Goal: Task Accomplishment & Management: Manage account settings

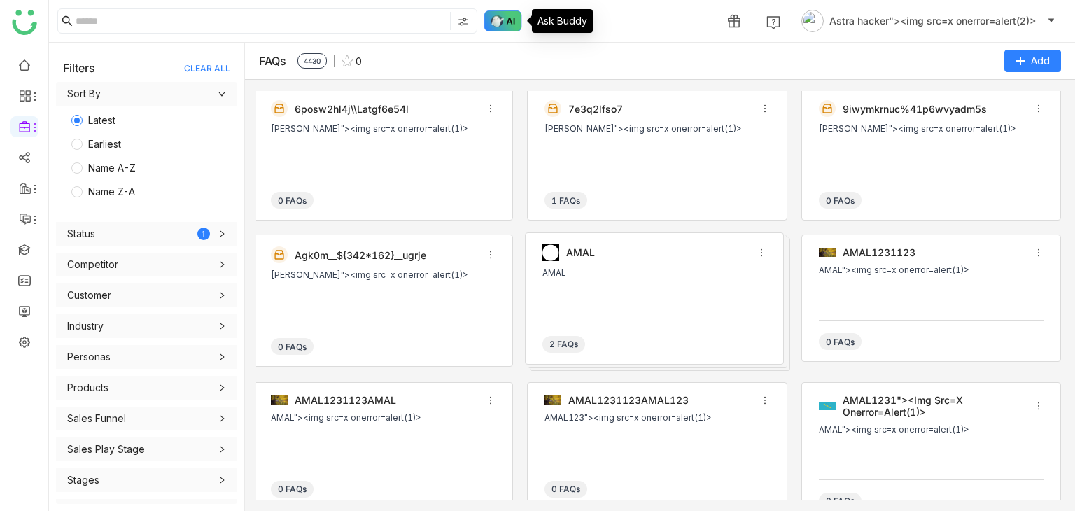
click at [498, 20] on img at bounding box center [503, 20] width 38 height 21
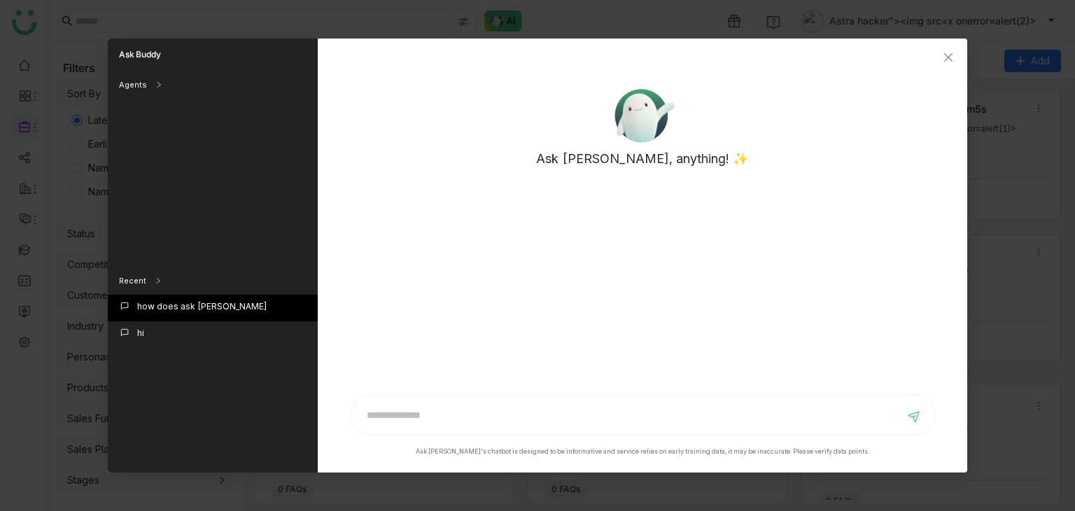
click at [192, 312] on div "how does ask buddy wrk" at bounding box center [202, 307] width 130 height 15
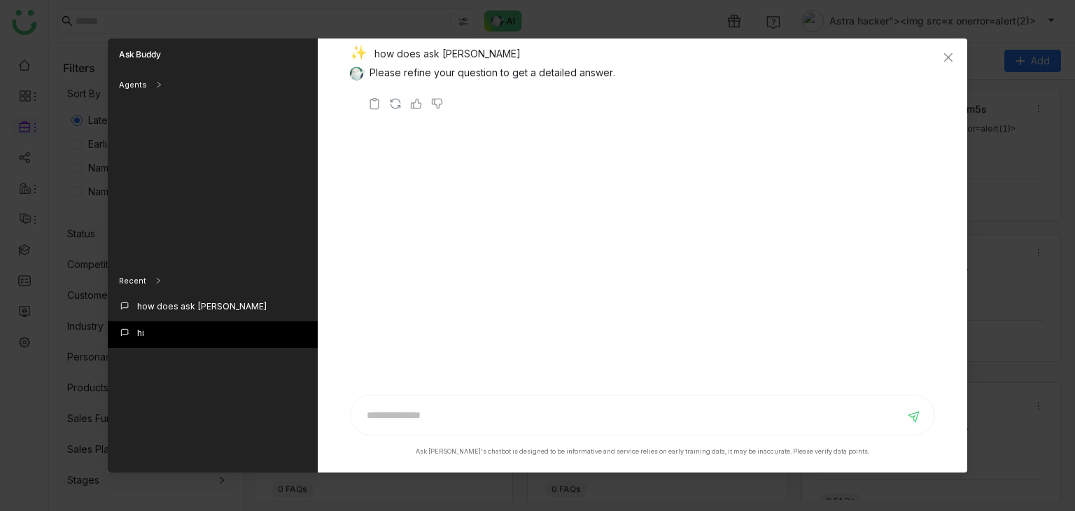
click at [162, 328] on div "hi" at bounding box center [213, 334] width 210 height 27
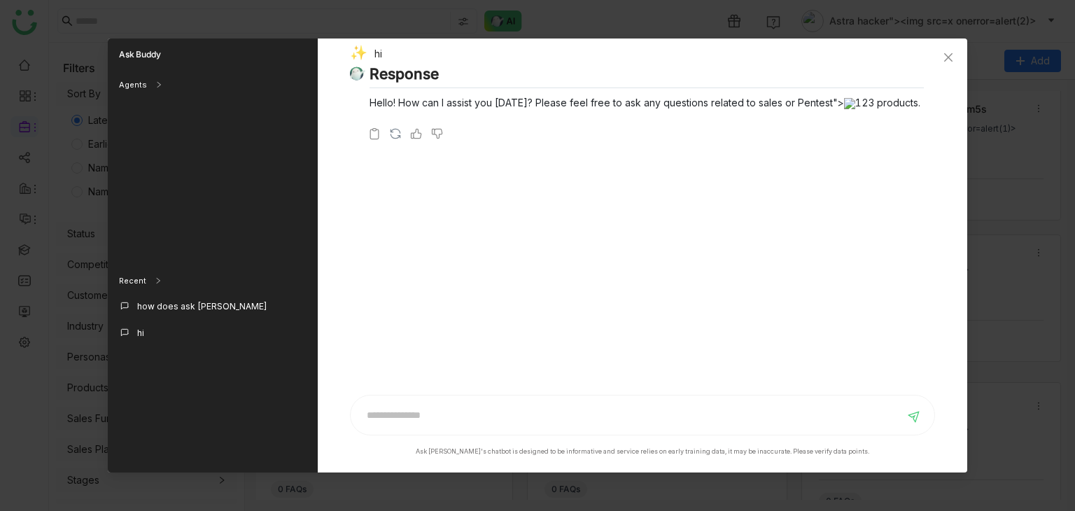
click at [844, 102] on img at bounding box center [849, 103] width 11 height 11
click at [637, 414] on input at bounding box center [631, 415] width 545 height 22
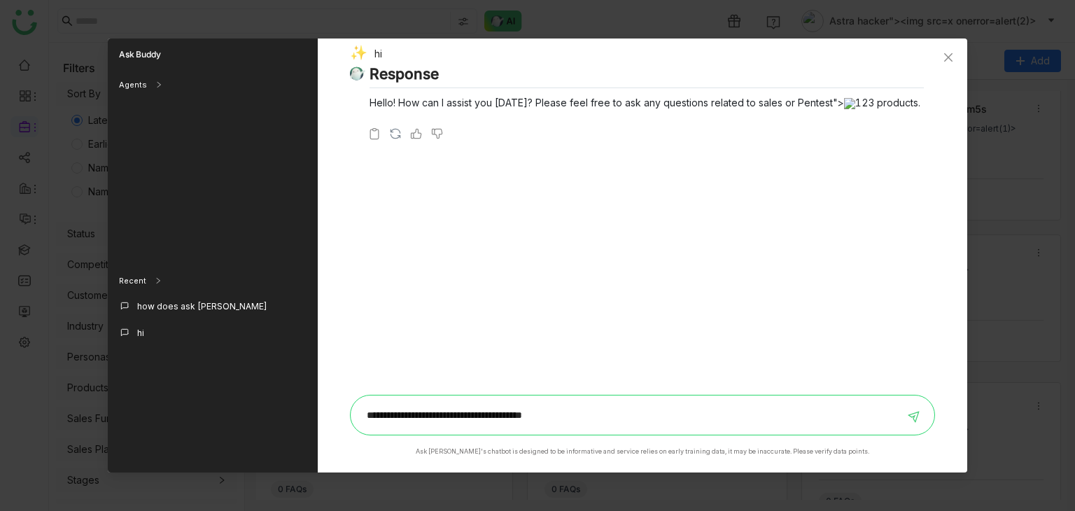
type input "**********"
click at [912, 412] on icon at bounding box center [915, 415] width 16 height 16
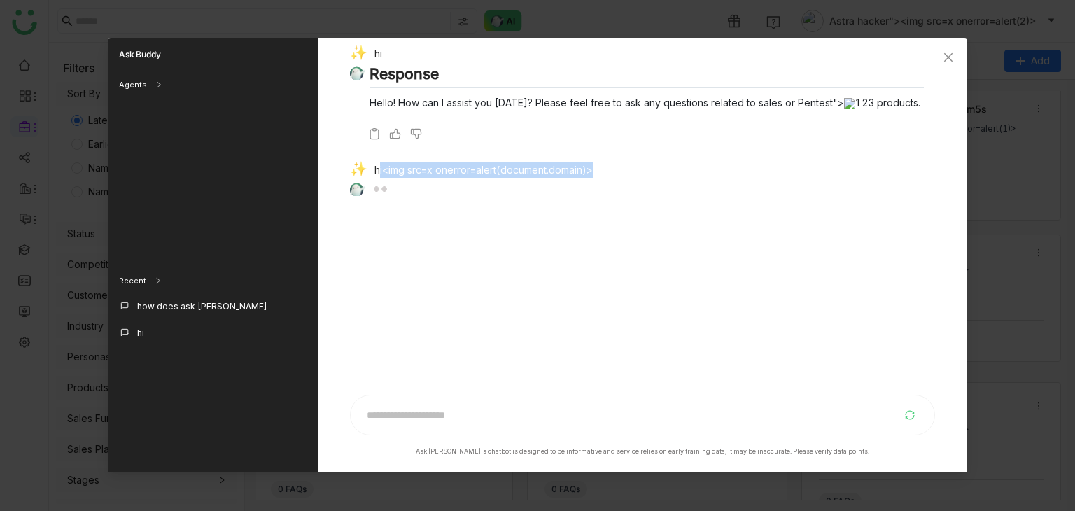
drag, startPoint x: 602, startPoint y: 175, endPoint x: 379, endPoint y: 176, distance: 223.2
click at [379, 176] on div "hi<img src=x onerror=alert(document.domain)>" at bounding box center [637, 172] width 574 height 20
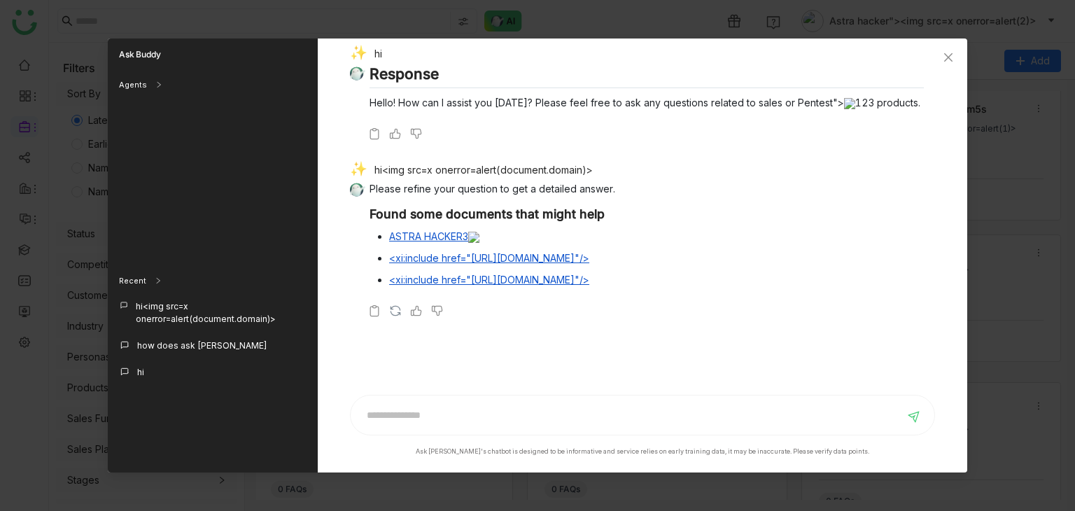
click at [532, 326] on div "hi Response Hello! How can I assist you today? Please feel free to ask any ques…" at bounding box center [642, 216] width 585 height 356
click at [460, 239] on link "ASTRA HACKER3" at bounding box center [434, 236] width 90 height 12
click at [947, 54] on icon "Close" at bounding box center [948, 57] width 8 height 8
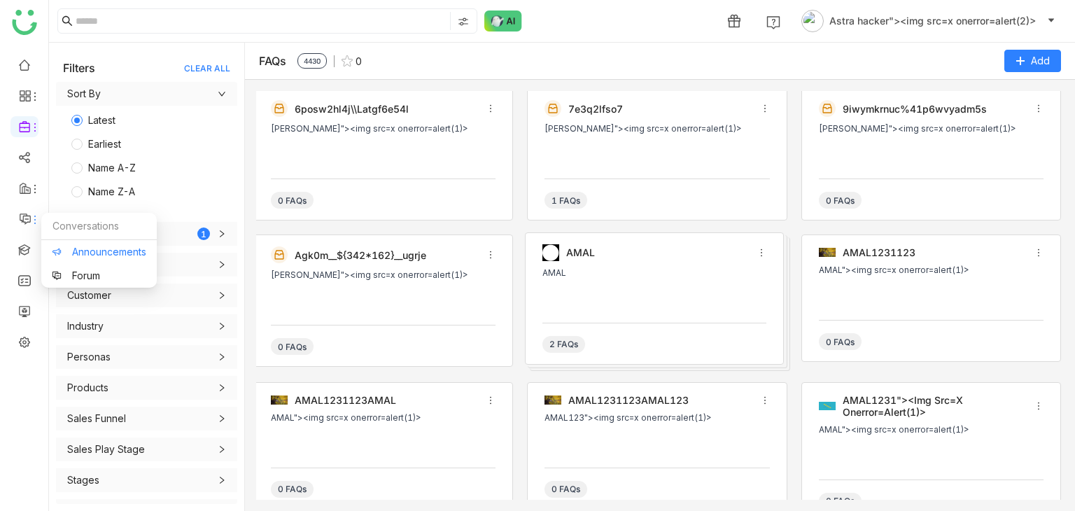
click at [92, 251] on link "Announcements" at bounding box center [99, 252] width 94 height 10
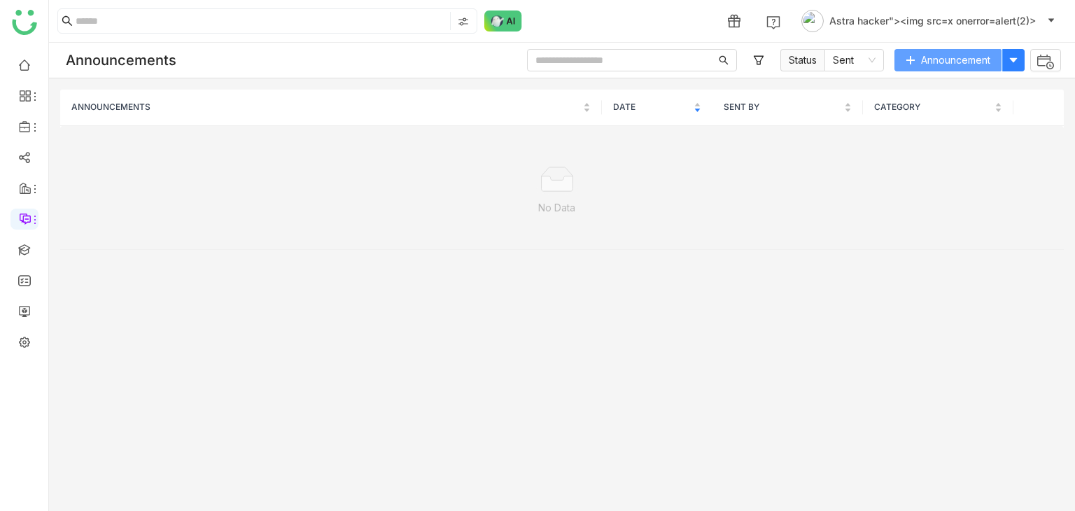
click at [973, 60] on span "Announcement" at bounding box center [955, 59] width 69 height 15
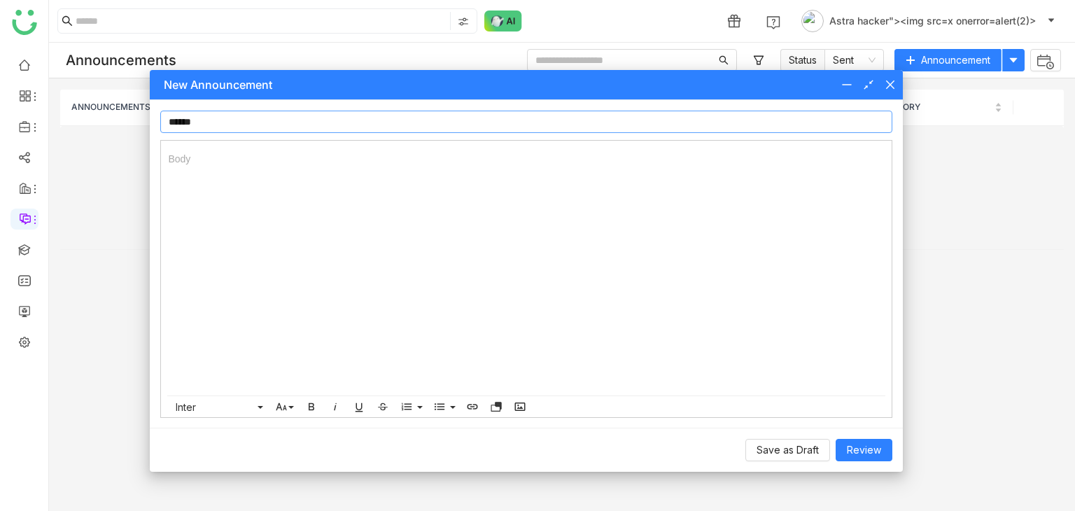
type input "******"
click at [877, 449] on span "Review" at bounding box center [864, 449] width 34 height 15
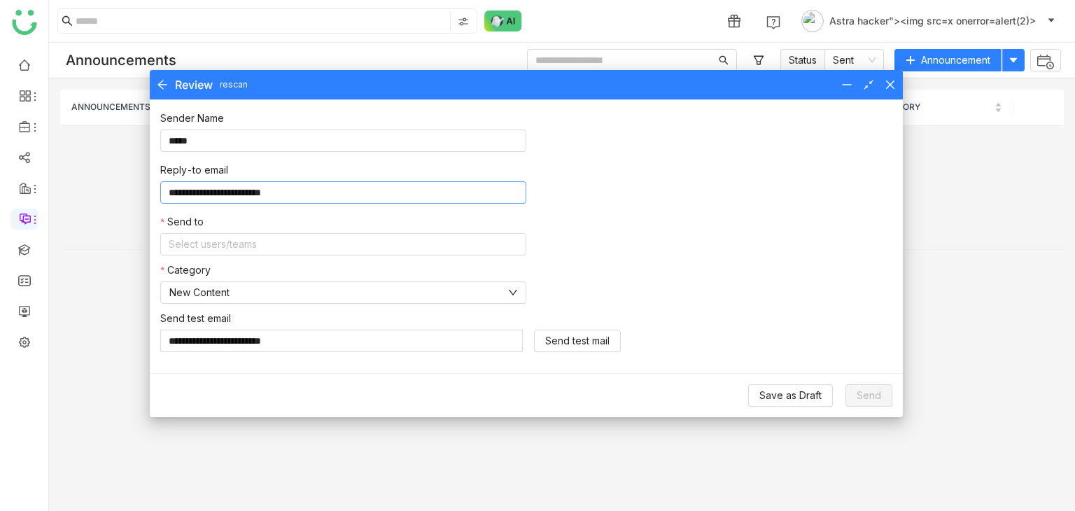
drag, startPoint x: 255, startPoint y: 198, endPoint x: 99, endPoint y: 198, distance: 156.0
click at [99, 198] on nz-modal-container "**********" at bounding box center [537, 255] width 1075 height 511
type input "**********"
click at [227, 233] on nz-select-top-control "Select users/teams" at bounding box center [343, 244] width 366 height 22
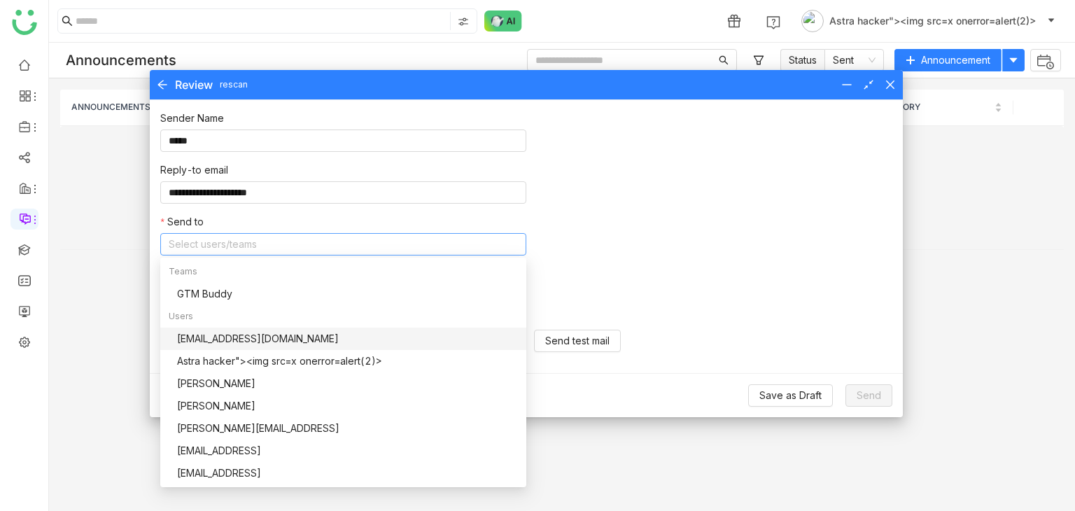
click at [289, 337] on div "[EMAIL_ADDRESS][DOMAIN_NAME]" at bounding box center [347, 338] width 341 height 15
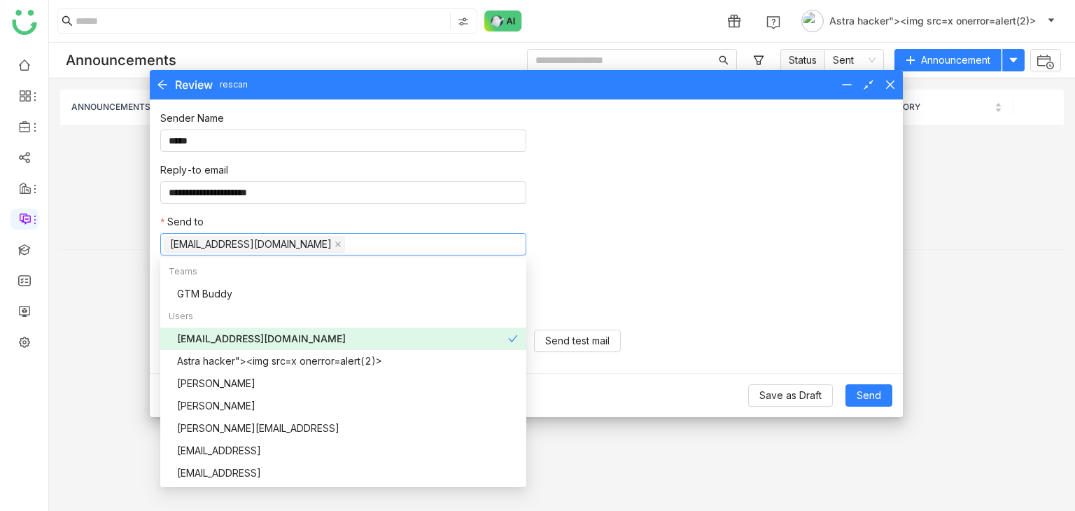
click at [640, 263] on div "Category New Content" at bounding box center [525, 282] width 731 height 41
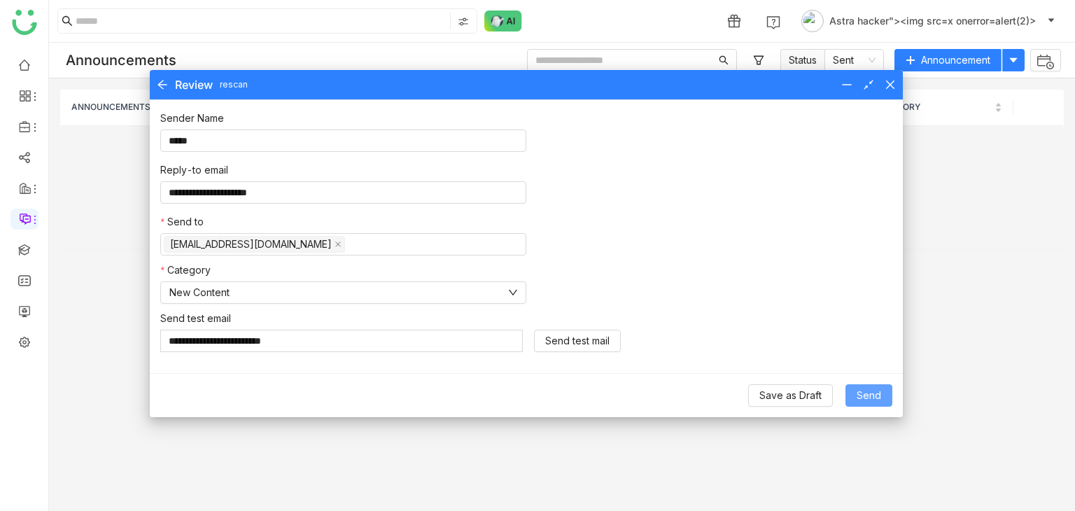
click at [851, 390] on button "Send" at bounding box center [868, 395] width 47 height 22
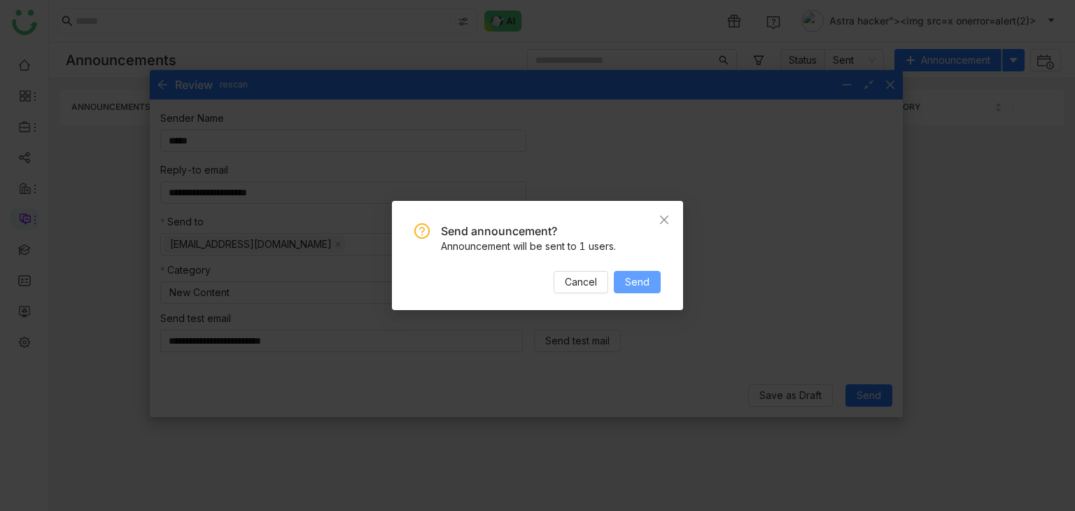
click at [658, 274] on button "Send" at bounding box center [637, 282] width 47 height 22
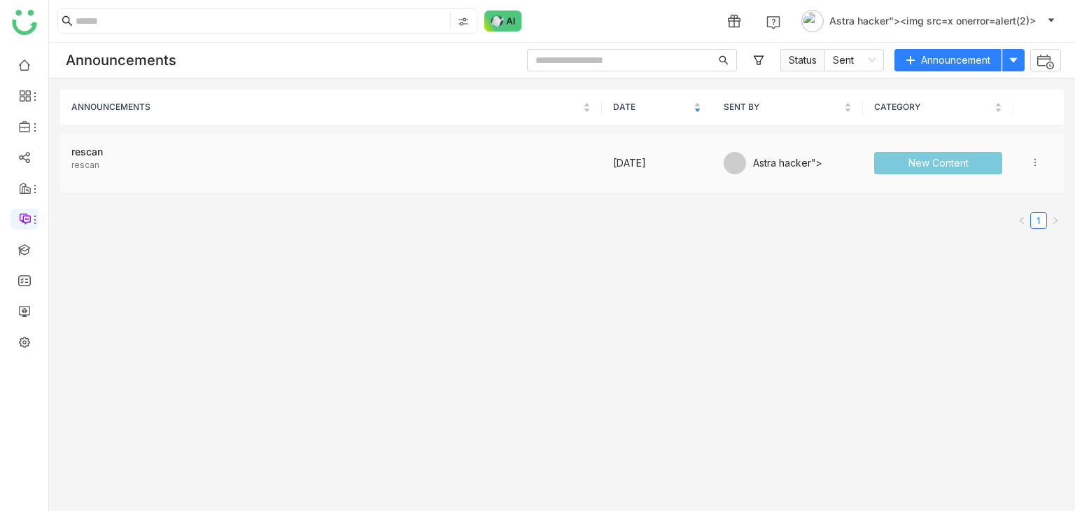
click at [103, 141] on td "rescan rescan" at bounding box center [331, 163] width 542 height 61
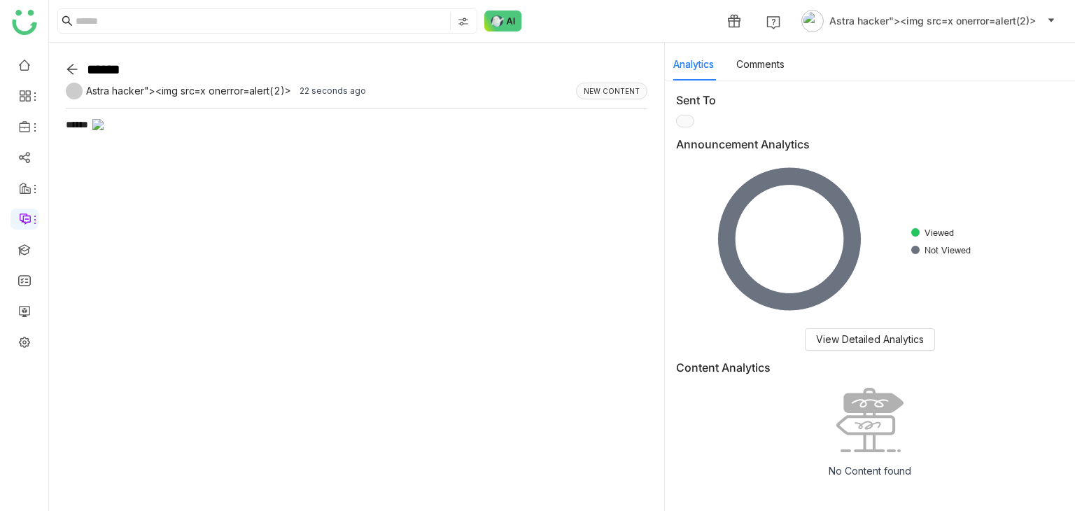
click at [104, 129] on img at bounding box center [98, 124] width 13 height 11
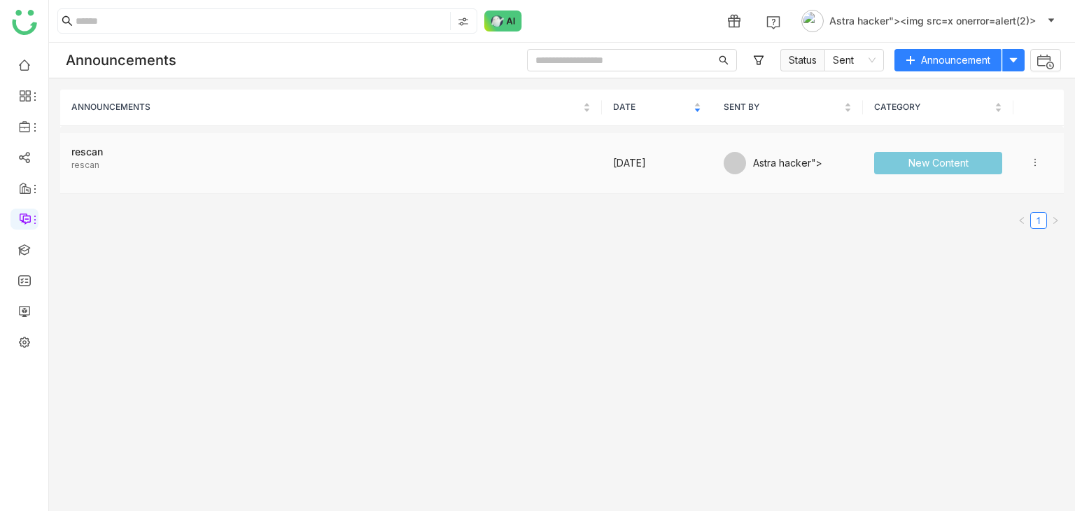
click at [99, 156] on div "rescan" at bounding box center [330, 151] width 519 height 15
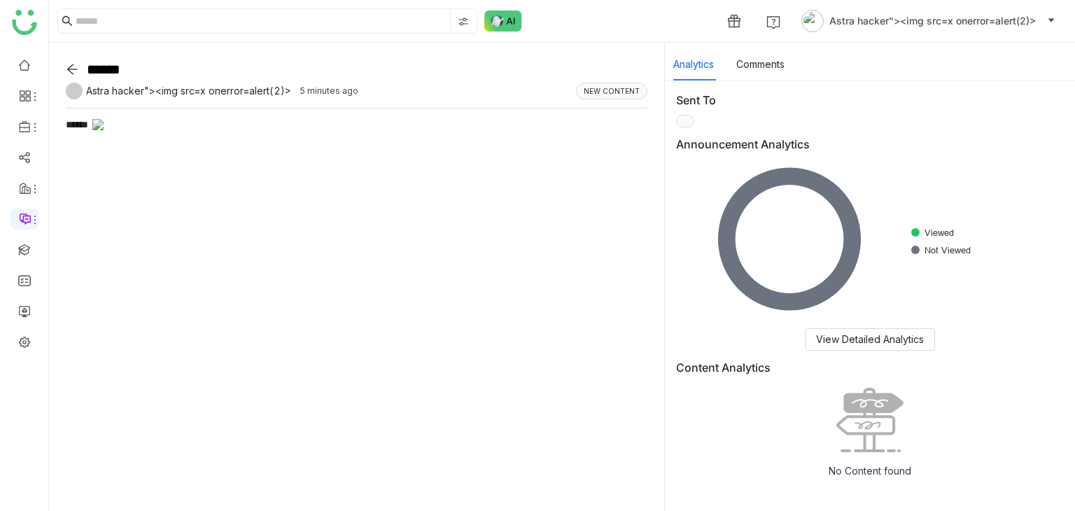
click at [353, 173] on div "******" at bounding box center [356, 301] width 581 height 386
click at [931, 26] on span "Astra hacker"><img src=x onerror=alert(2)>" at bounding box center [932, 20] width 206 height 15
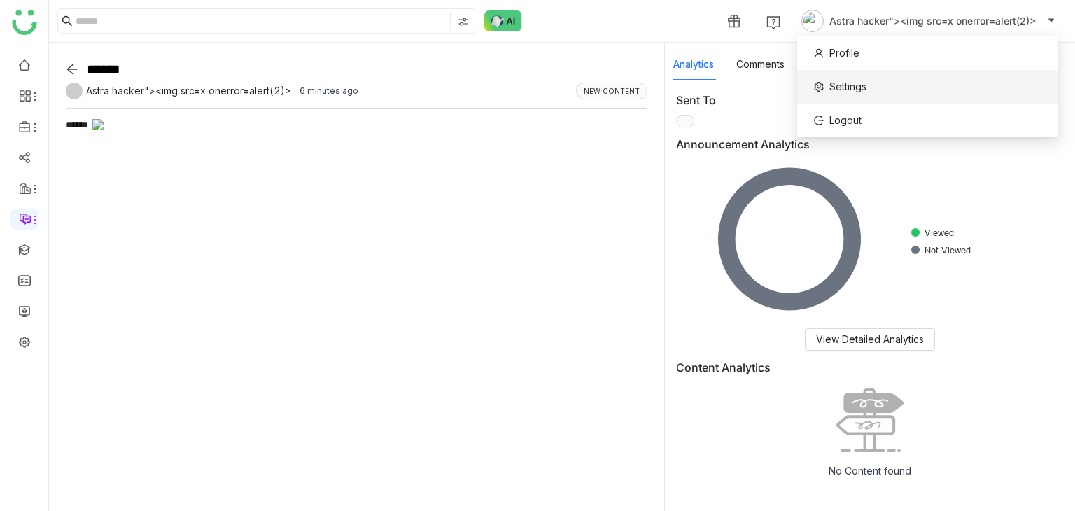
click at [879, 80] on li "Settings" at bounding box center [927, 87] width 261 height 34
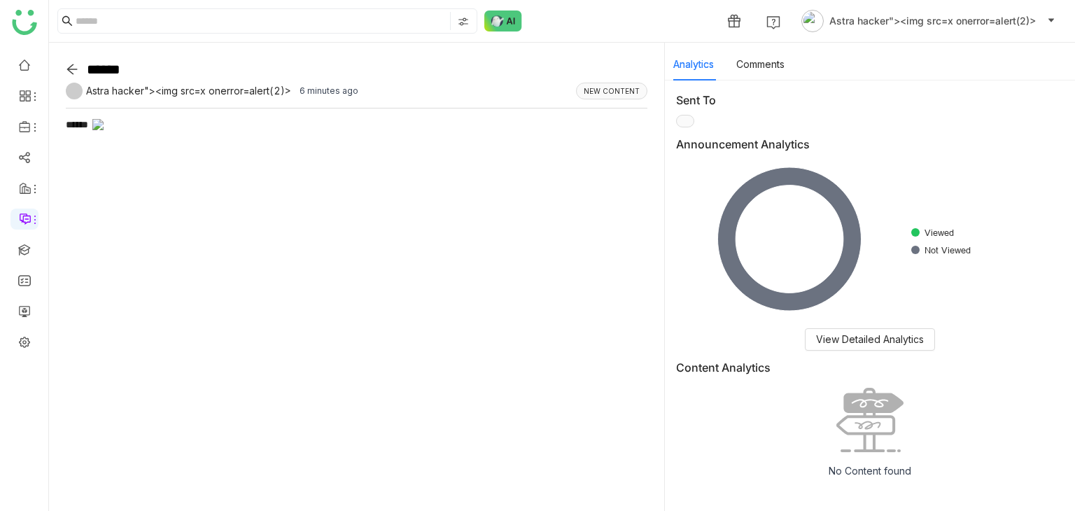
click at [70, 74] on icon at bounding box center [72, 69] width 13 height 13
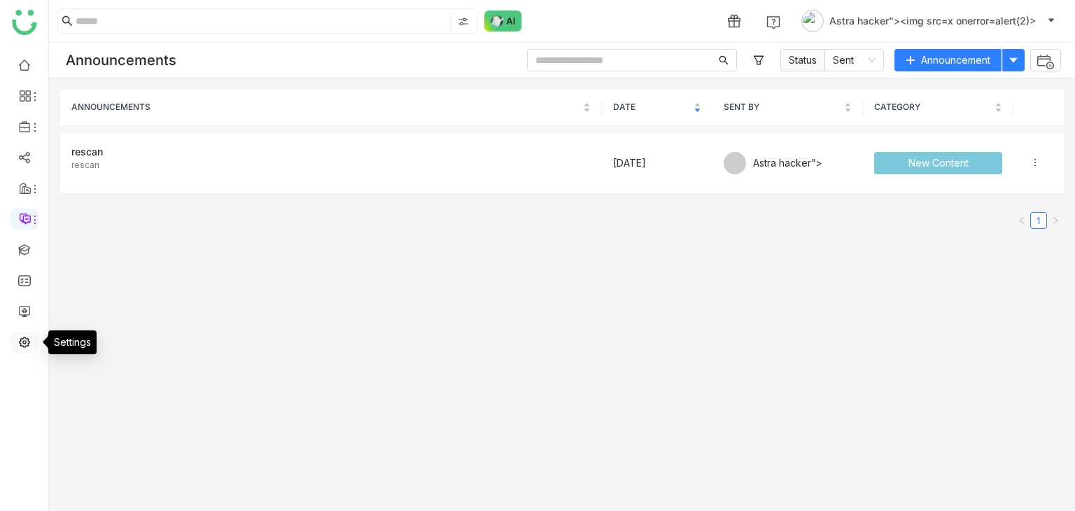
click at [24, 339] on link at bounding box center [24, 341] width 13 height 12
click at [1053, 16] on icon at bounding box center [1051, 20] width 8 height 8
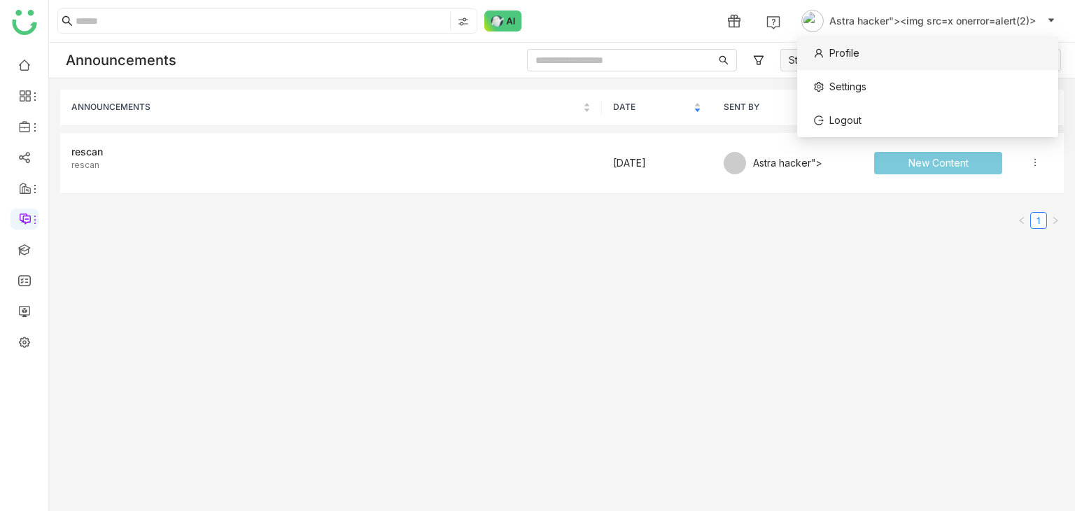
click at [862, 67] on li "Profile" at bounding box center [927, 53] width 261 height 34
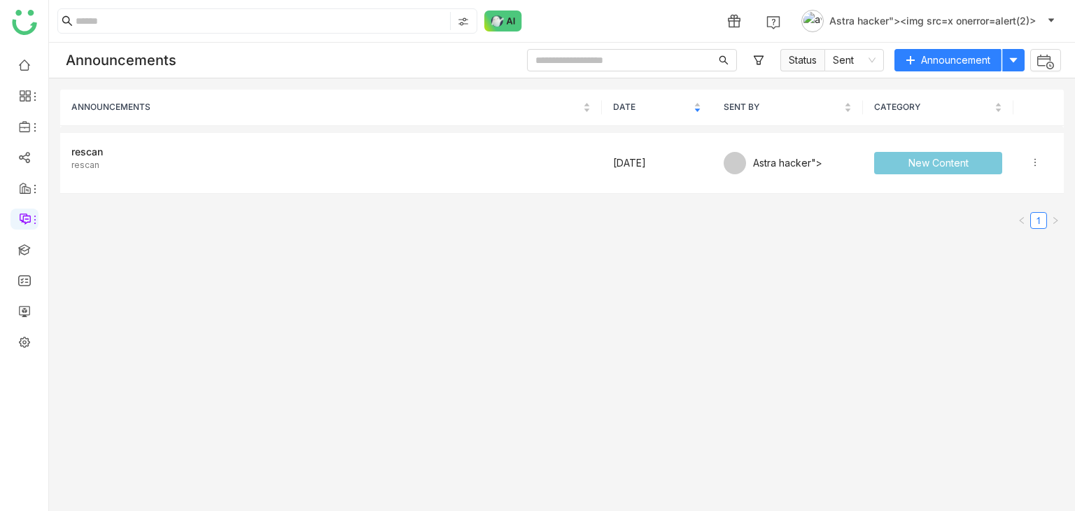
click at [1040, 11] on button "Astra hacker"><img src=x onerror=alert(2)>" at bounding box center [928, 21] width 260 height 22
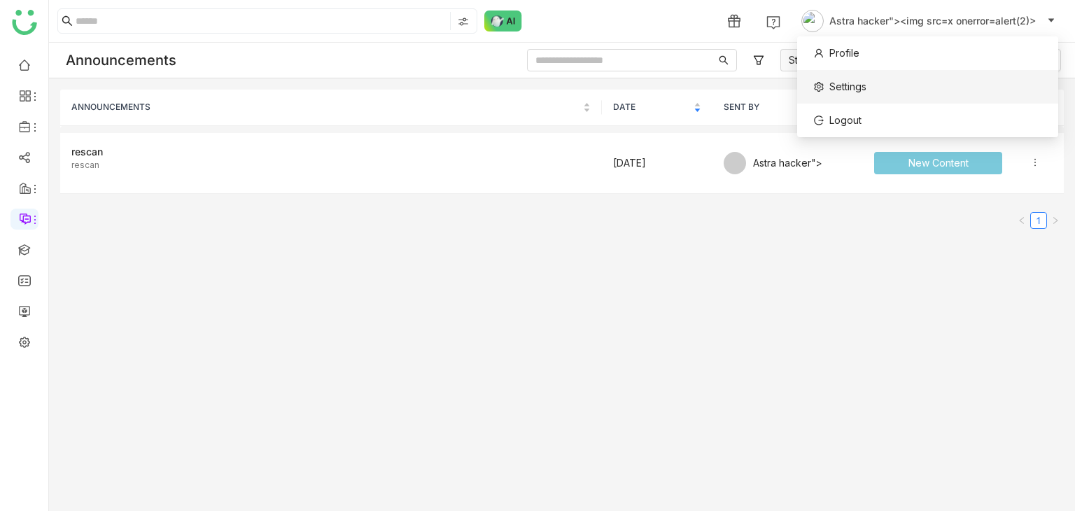
click at [815, 97] on span "Settings" at bounding box center [839, 87] width 69 height 22
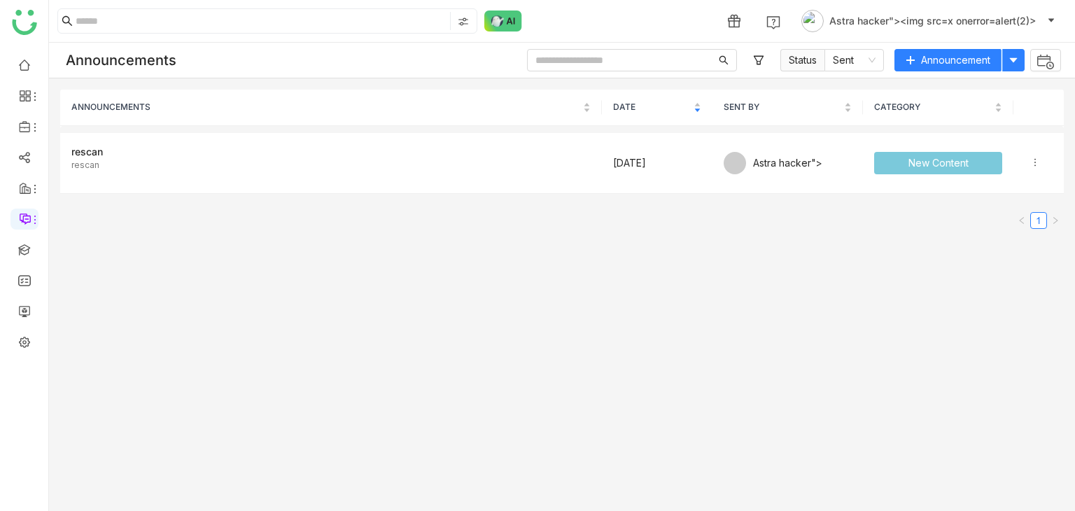
click at [815, 101] on nz-table-sorters "SENT BY" at bounding box center [787, 107] width 128 height 13
click at [30, 10] on img at bounding box center [24, 22] width 25 height 25
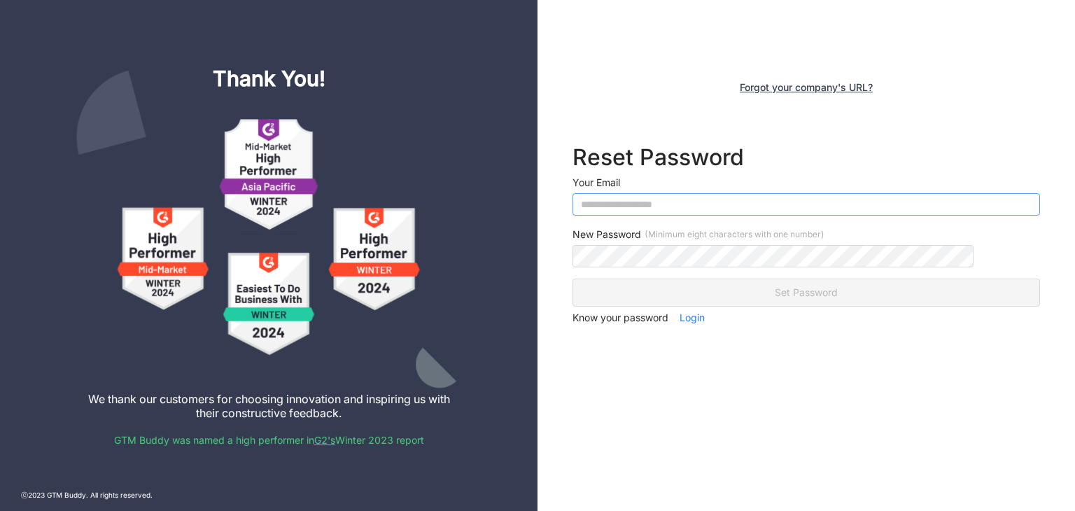
click at [652, 215] on input "email" at bounding box center [805, 204] width 467 height 22
type input "**********"
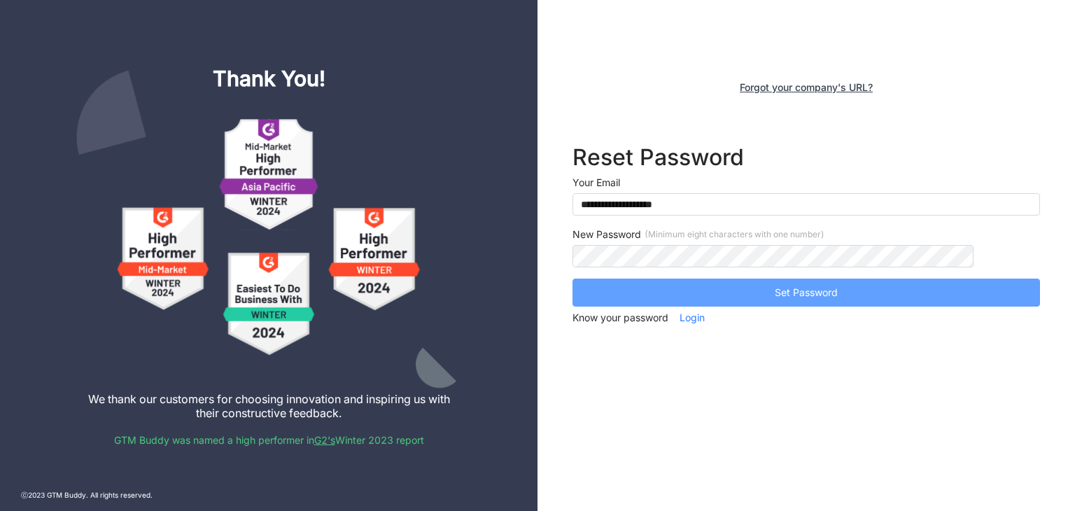
click at [698, 288] on button "Set Password" at bounding box center [805, 292] width 467 height 28
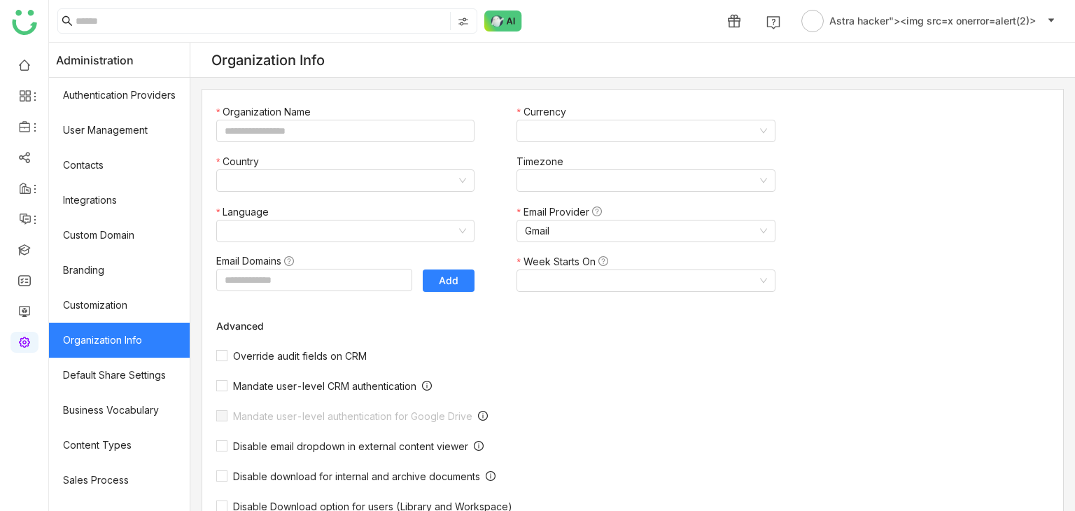
type input "**********"
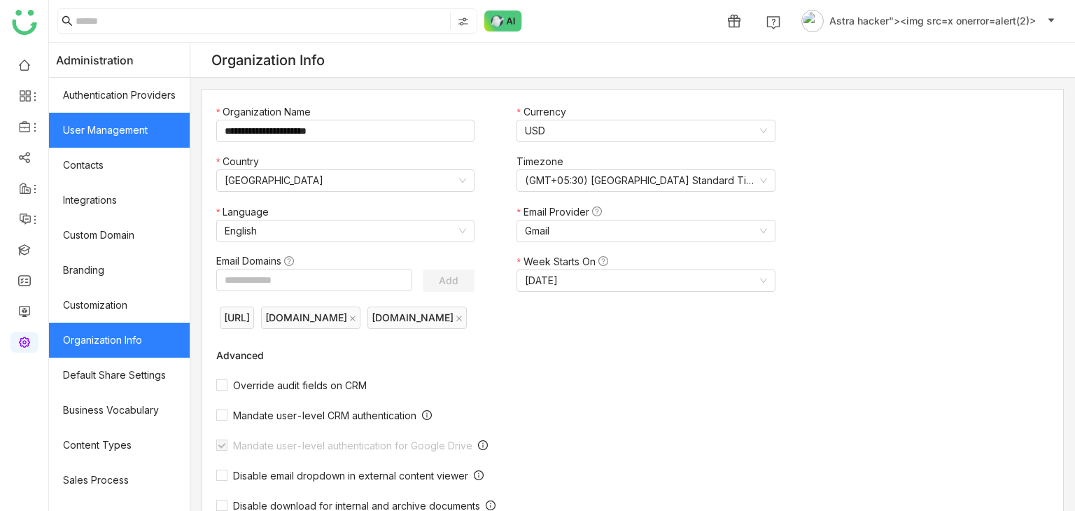
click at [128, 136] on link "User Management" at bounding box center [119, 130] width 141 height 35
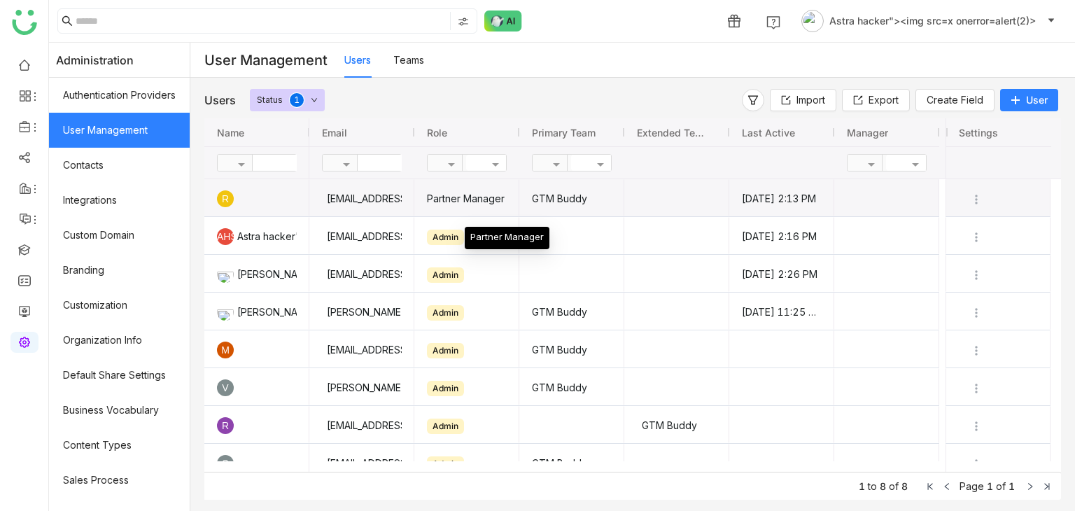
scroll to position [20, 0]
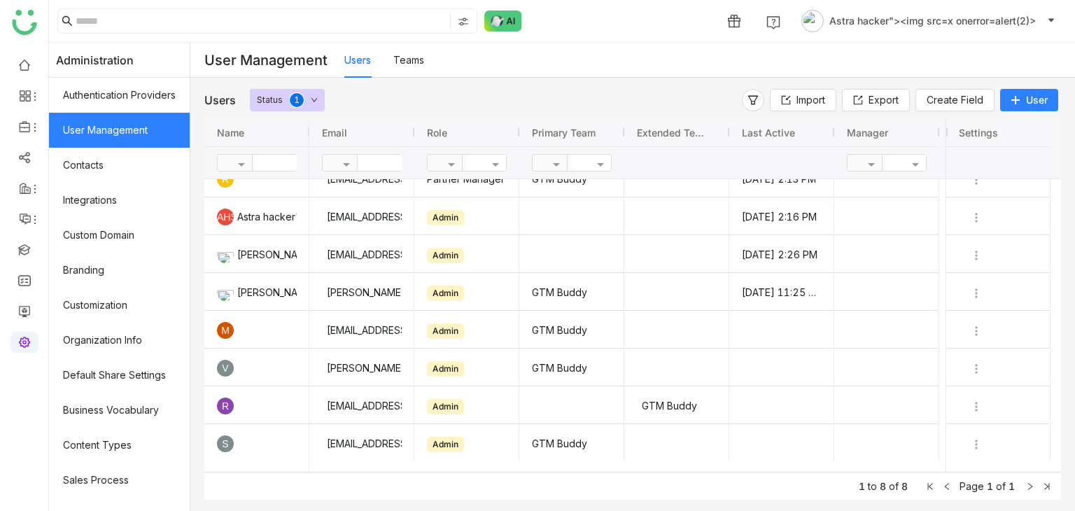
click at [1008, 104] on button "User" at bounding box center [1029, 100] width 58 height 22
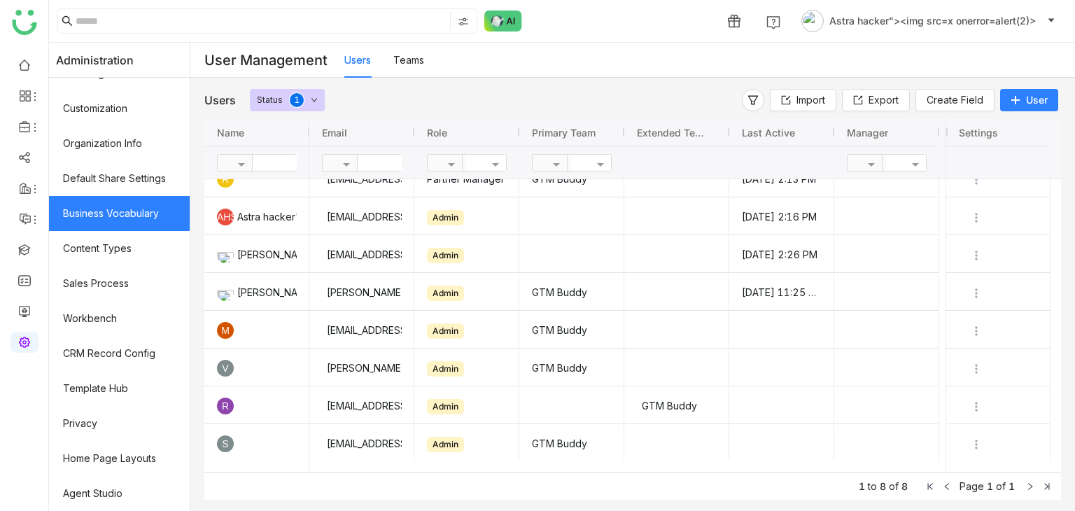
scroll to position [0, 0]
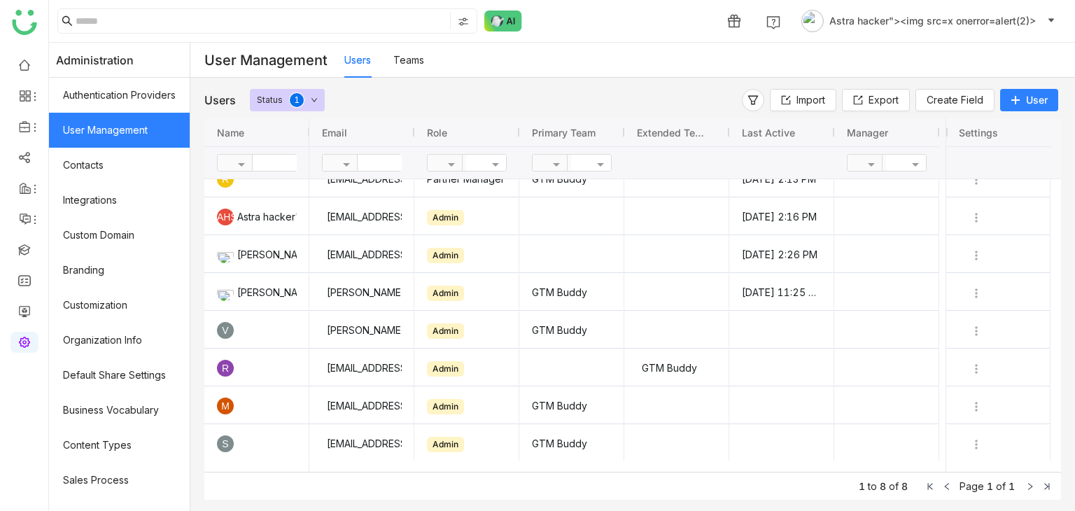
scroll to position [20, 0]
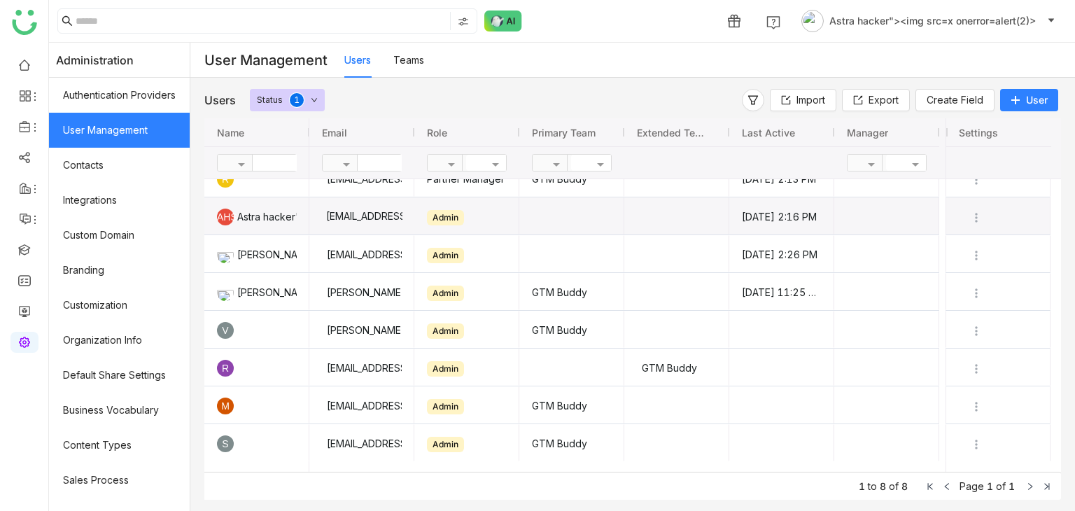
click at [395, 209] on div "[EMAIL_ADDRESS][DOMAIN_NAME]" at bounding box center [361, 215] width 81 height 37
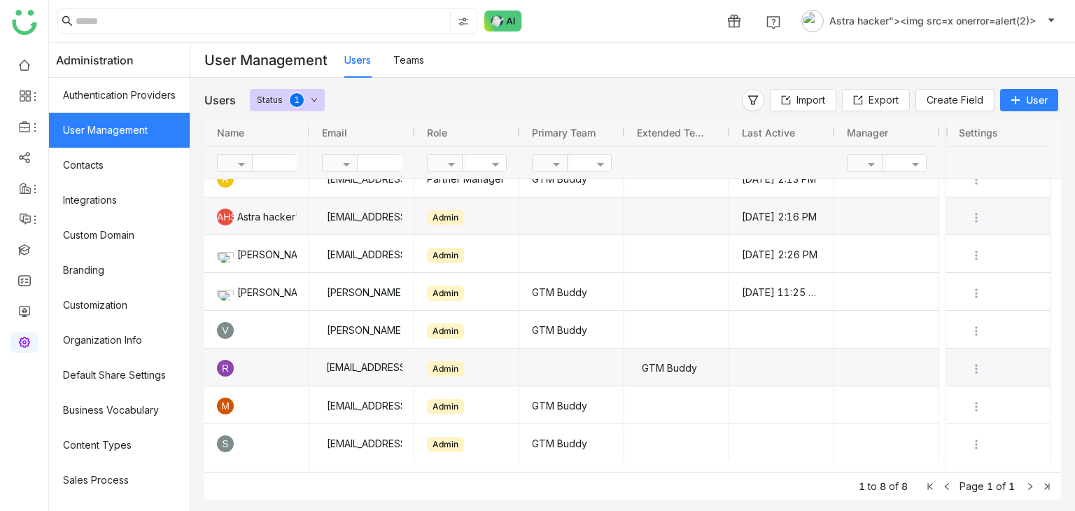
click at [379, 364] on div "[EMAIL_ADDRESS][DOMAIN_NAME]" at bounding box center [361, 366] width 81 height 37
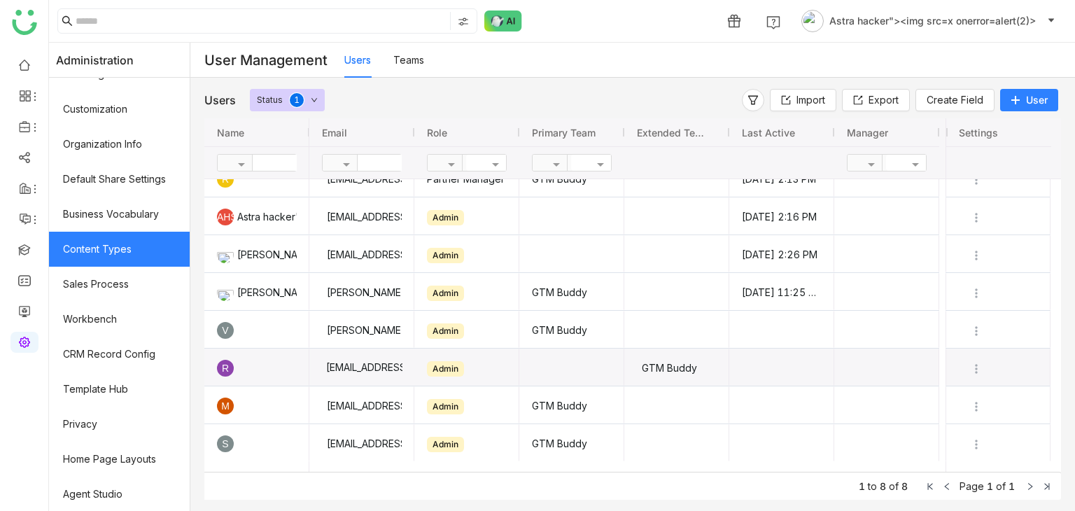
scroll to position [197, 0]
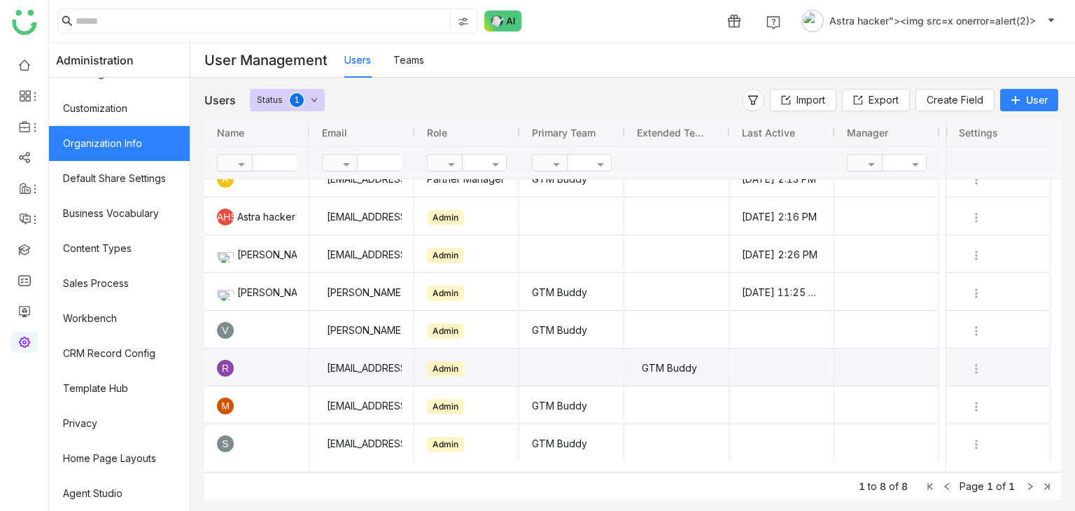
click at [94, 153] on link "Organization Info" at bounding box center [119, 143] width 141 height 35
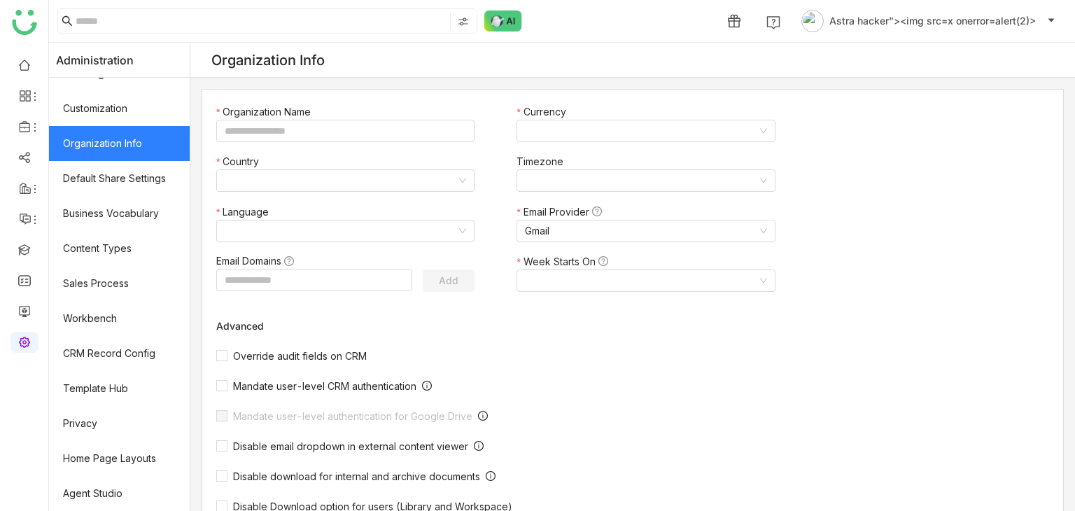
type input "**********"
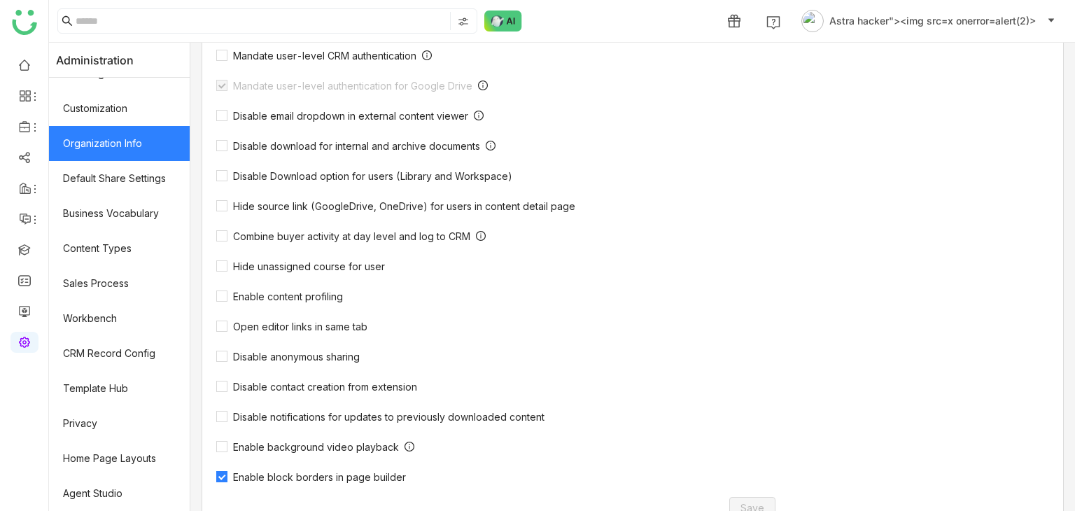
scroll to position [361, 0]
click at [241, 261] on span "Hide unassigned course for user" at bounding box center [308, 265] width 163 height 12
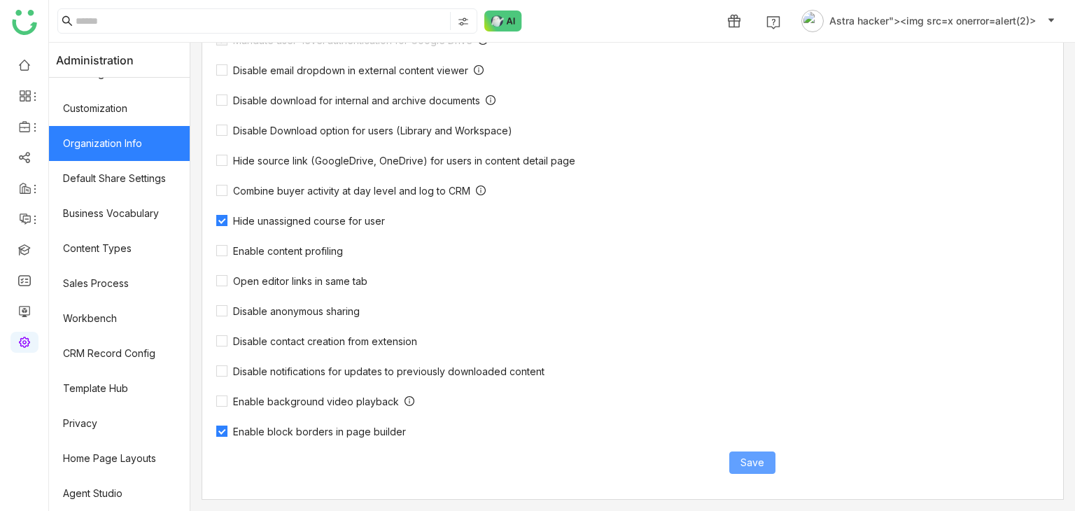
click at [758, 465] on span "Save" at bounding box center [752, 462] width 24 height 15
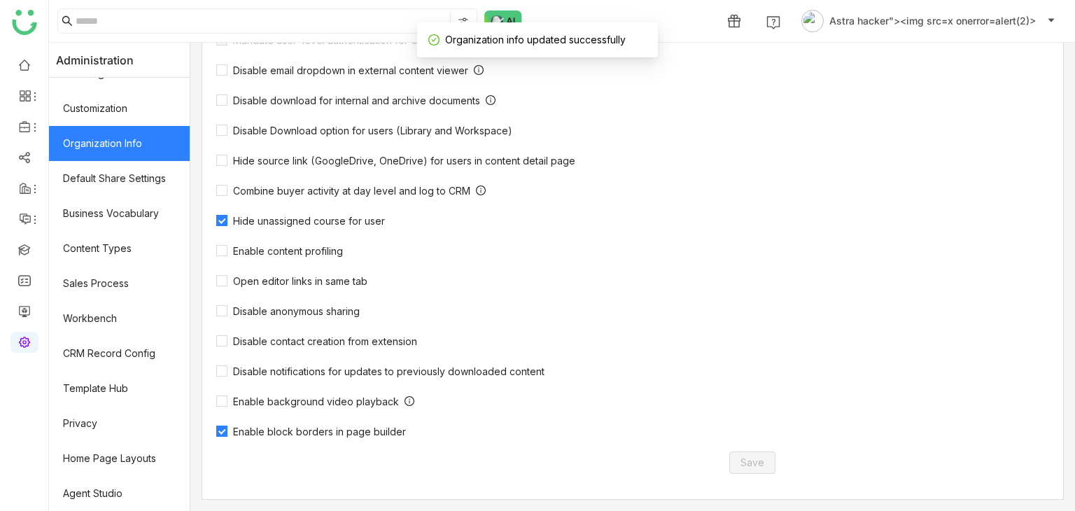
scroll to position [0, 0]
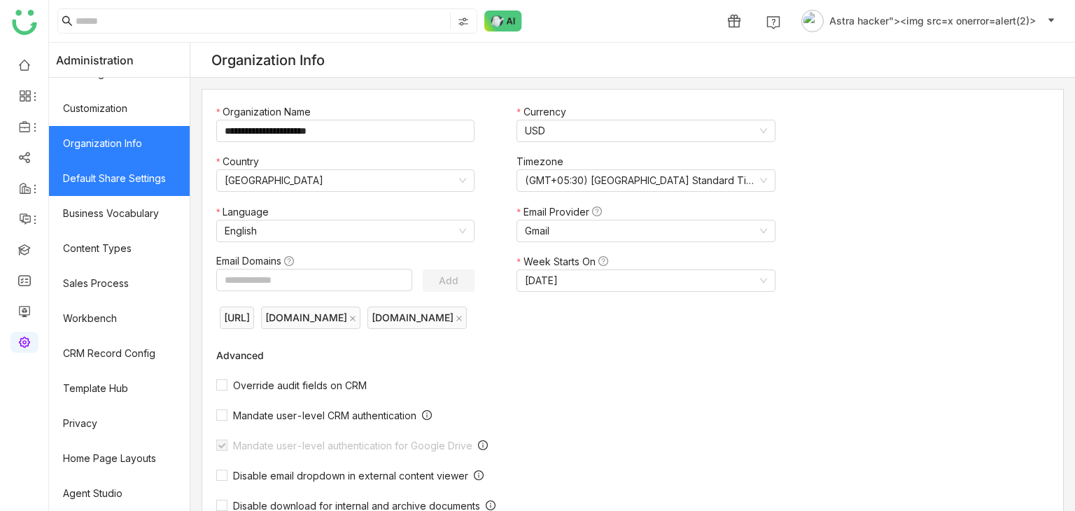
click at [136, 181] on link "Default Share Settings" at bounding box center [119, 178] width 141 height 35
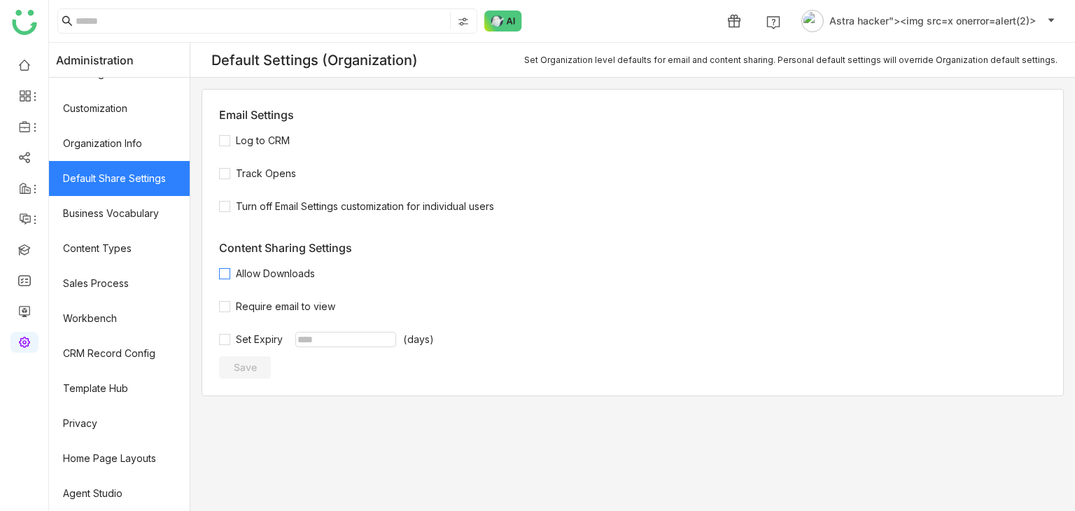
click at [241, 281] on label "Allow Downloads" at bounding box center [269, 273] width 101 height 15
click at [257, 367] on span "Save" at bounding box center [245, 367] width 23 height 14
